Goal: Task Accomplishment & Management: Manage account settings

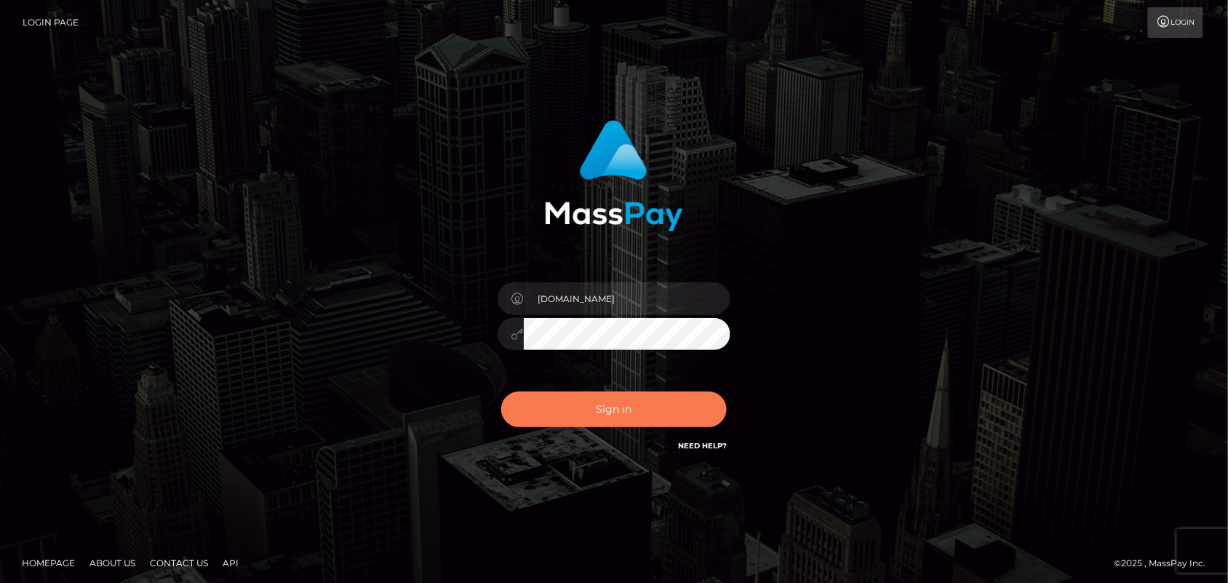
click at [637, 398] on button "Sign in" at bounding box center [614, 410] width 226 height 36
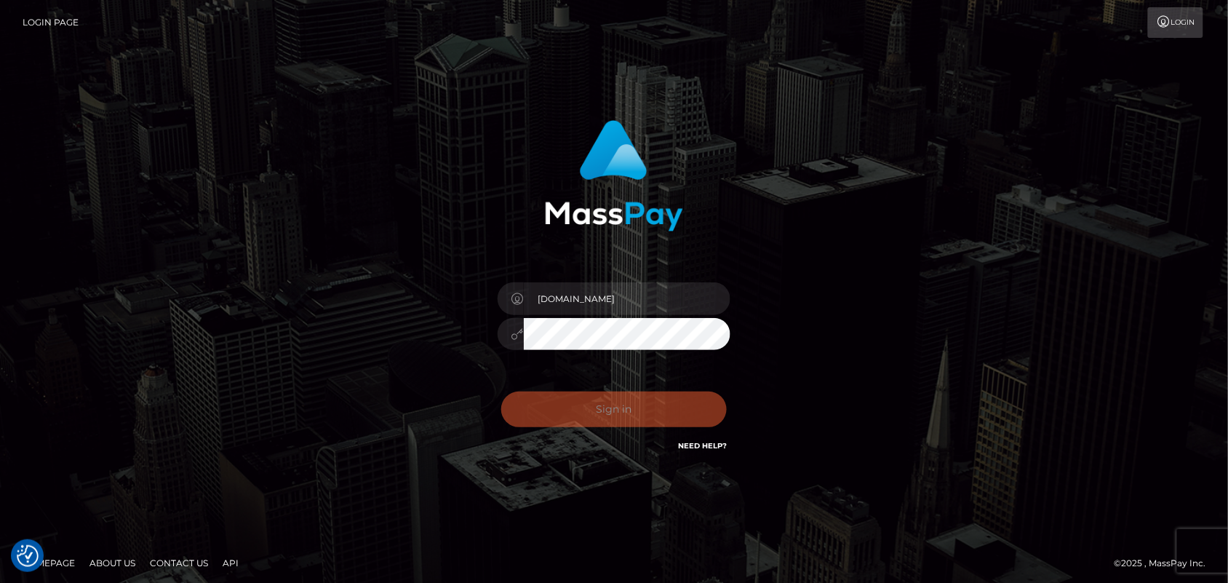
checkbox input "true"
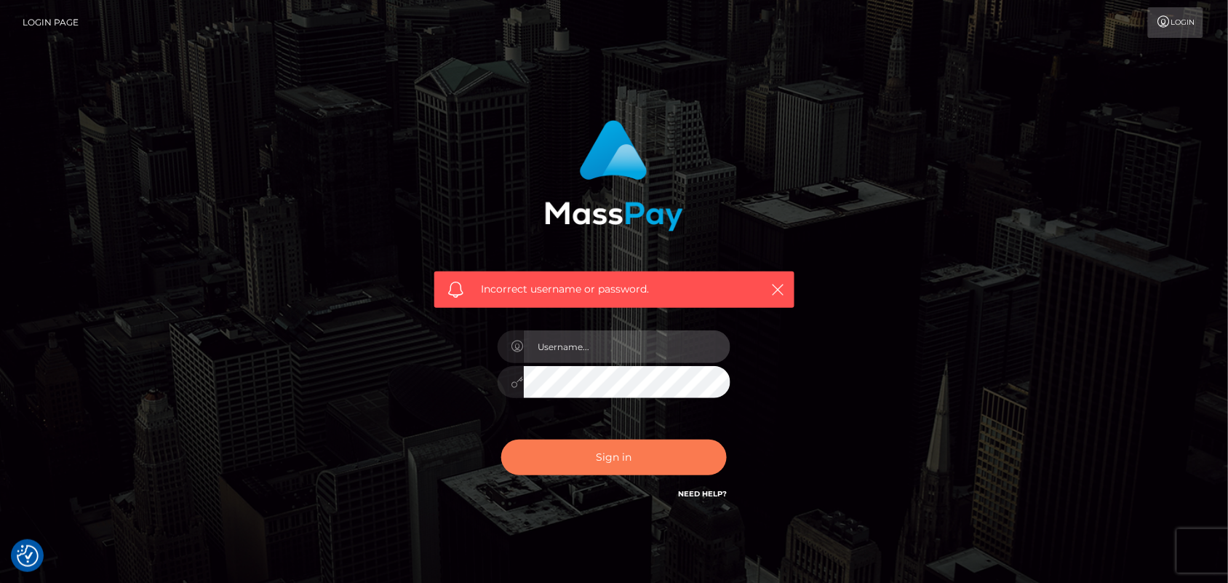
type input "[DOMAIN_NAME]"
click at [610, 457] on button "Sign in" at bounding box center [614, 458] width 226 height 36
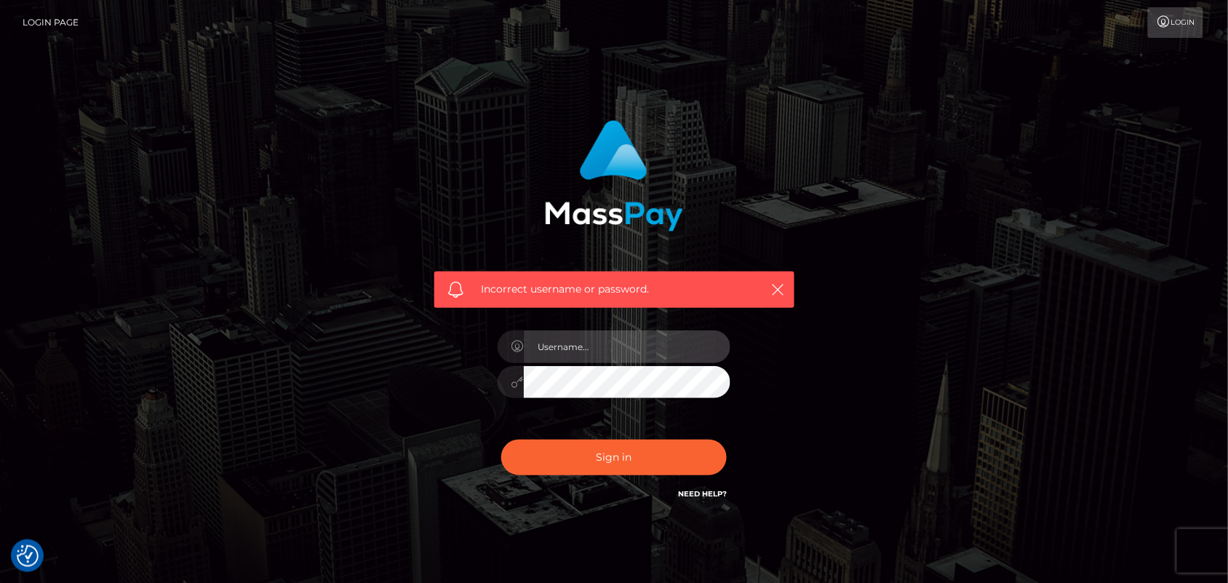
type input "[DOMAIN_NAME]"
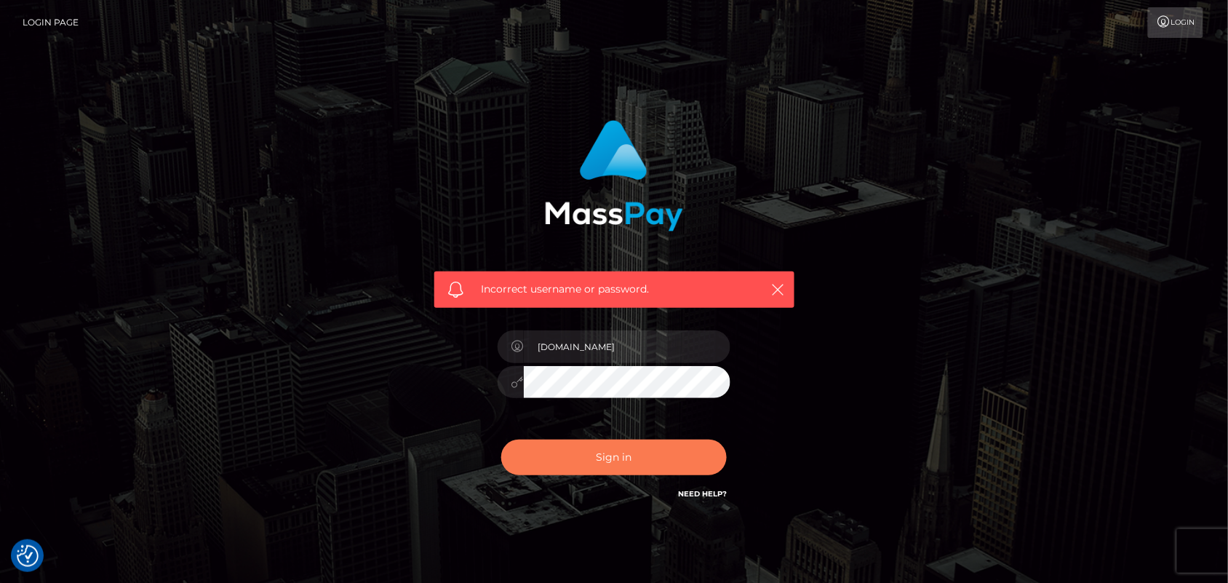
click at [610, 457] on button "Sign in" at bounding box center [614, 458] width 226 height 36
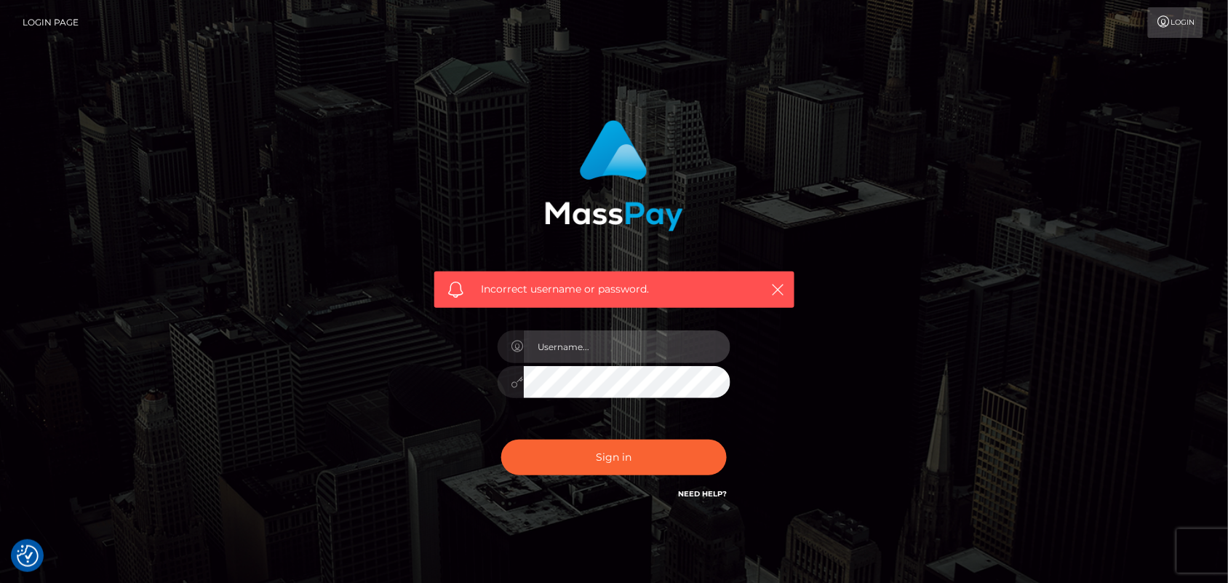
type input "[DOMAIN_NAME]"
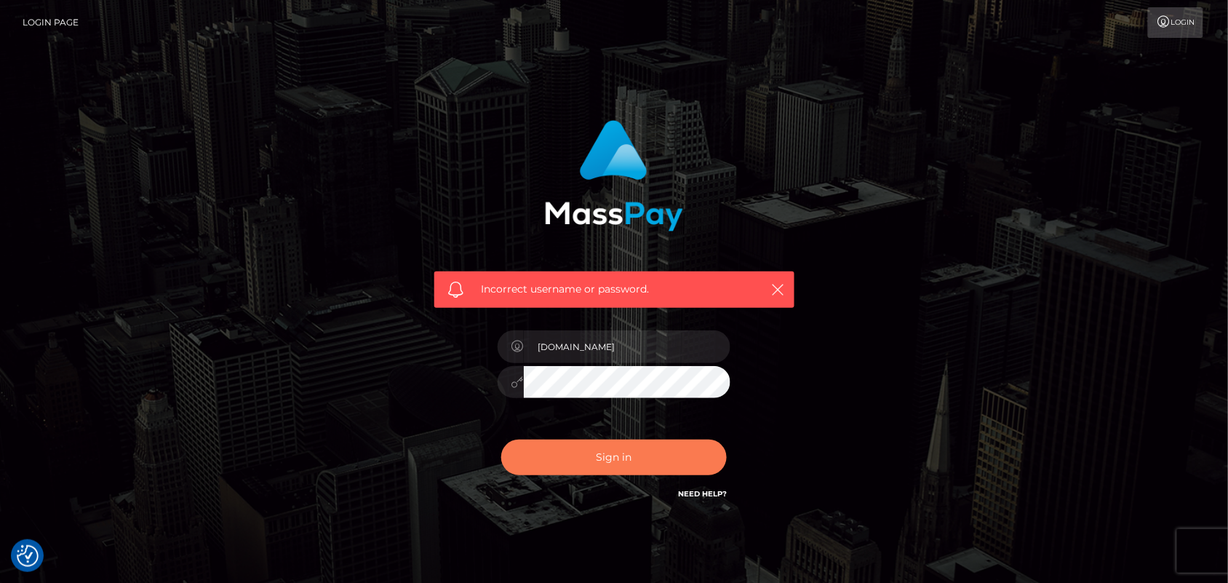
click at [610, 457] on button "Sign in" at bounding box center [614, 458] width 226 height 36
